Goal: Book appointment/travel/reservation

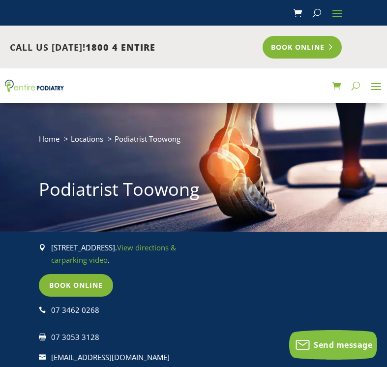
click at [287, 55] on link "Book Online" at bounding box center [302, 47] width 79 height 23
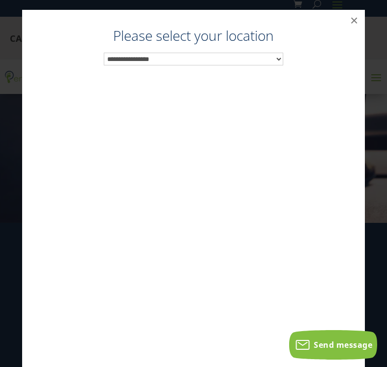
scroll to position [10, 0]
click at [219, 64] on select "**********" at bounding box center [194, 59] width 180 height 13
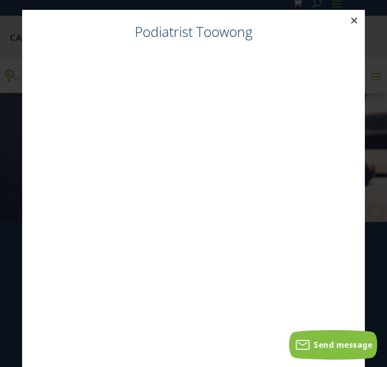
click at [352, 23] on button "×" at bounding box center [354, 21] width 22 height 22
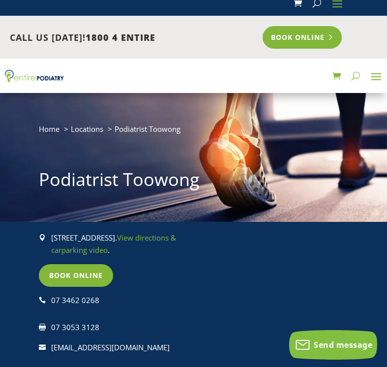
click at [325, 39] on link "Book Online" at bounding box center [302, 37] width 79 height 23
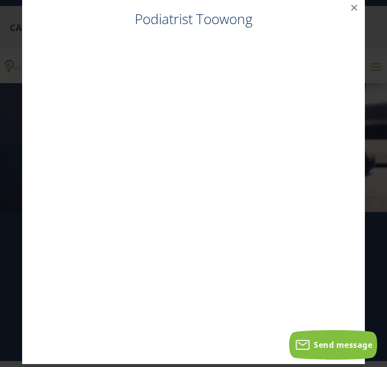
scroll to position [14, 0]
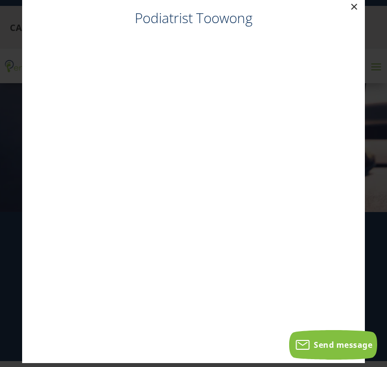
click at [352, 7] on button "×" at bounding box center [354, 7] width 22 height 22
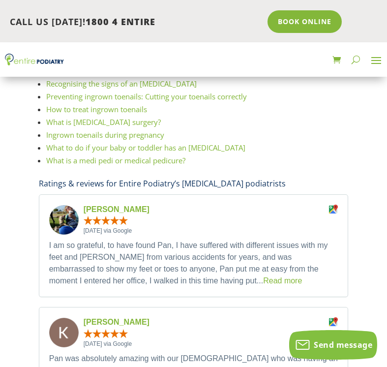
scroll to position [1786, 0]
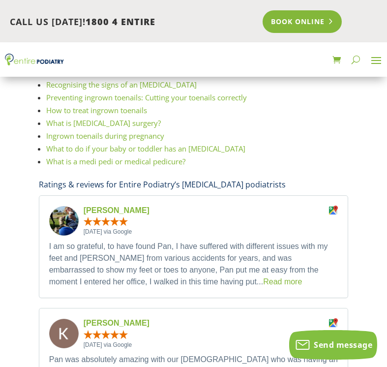
click at [292, 25] on link "Book Online" at bounding box center [302, 21] width 79 height 23
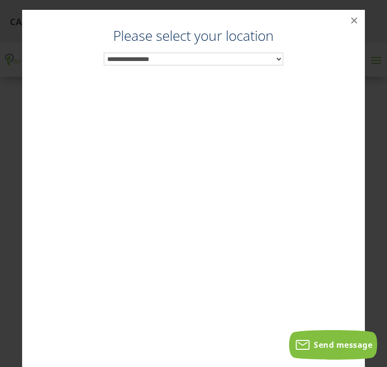
scroll to position [1762, 0]
click at [219, 53] on select "**********" at bounding box center [194, 59] width 180 height 13
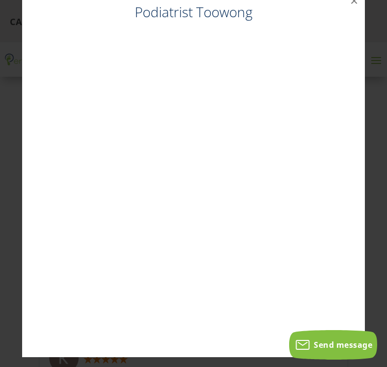
scroll to position [0, 0]
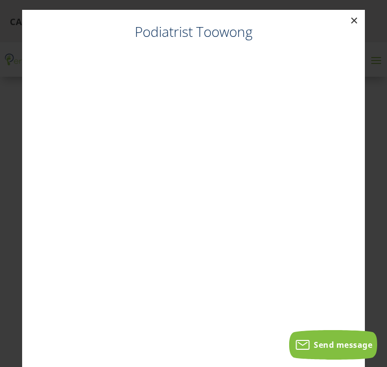
click at [356, 22] on button "×" at bounding box center [354, 21] width 22 height 22
